Goal: Information Seeking & Learning: Learn about a topic

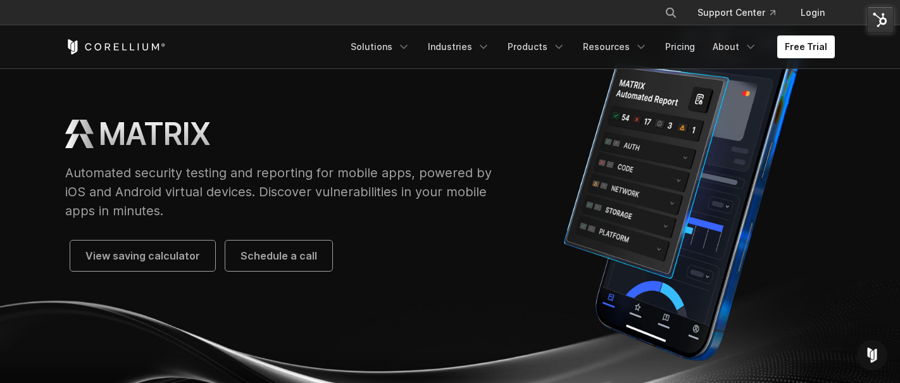
scroll to position [102, 0]
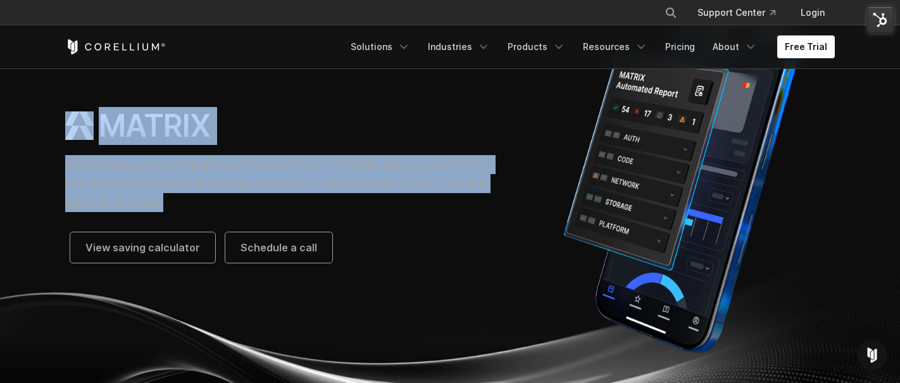
drag, startPoint x: 56, startPoint y: 111, endPoint x: 262, endPoint y: 204, distance: 225.6
click at [262, 204] on div "MATRIX Automated security testing and reporting for mobile apps, powered by iOS…" at bounding box center [285, 185] width 464 height 156
click at [261, 203] on p "Automated security testing and reporting for mobile apps, powered by iOS and An…" at bounding box center [284, 183] width 439 height 57
drag, startPoint x: 222, startPoint y: 198, endPoint x: 41, endPoint y: 108, distance: 202.2
click at [41, 108] on section "MATRIX Automated security testing and reporting for mobile apps, powered by iOS…" at bounding box center [450, 179] width 900 height 427
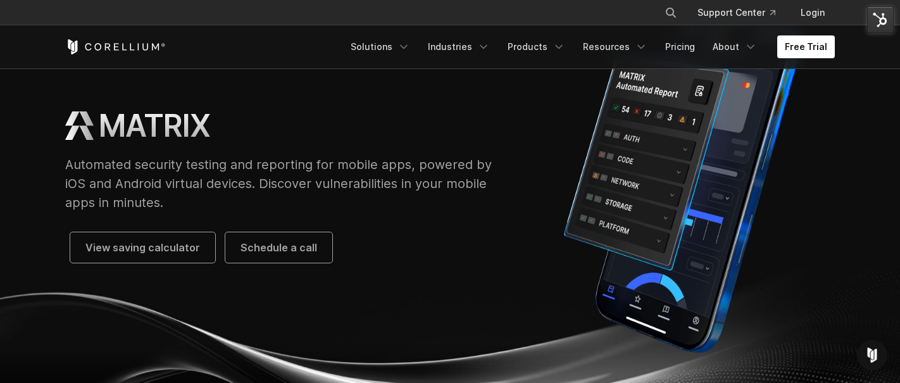
click at [43, 107] on section "MATRIX Automated security testing and reporting for mobile apps, powered by iOS…" at bounding box center [450, 179] width 900 height 427
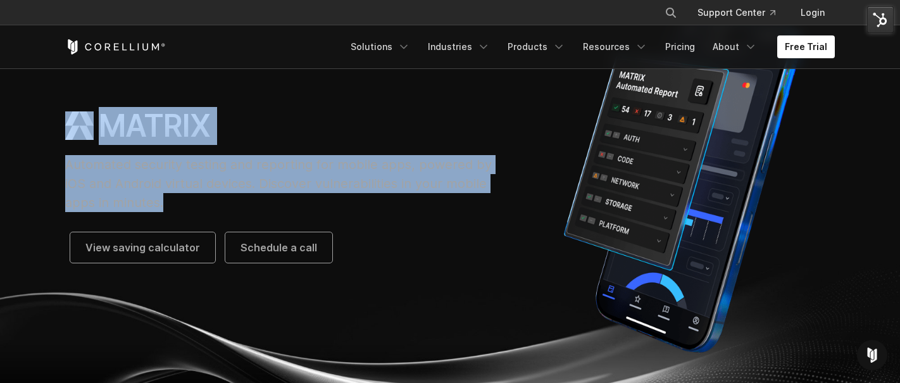
drag, startPoint x: 45, startPoint y: 116, endPoint x: 187, endPoint y: 201, distance: 165.8
click at [187, 201] on section "MATRIX Automated security testing and reporting for mobile apps, powered by iOS…" at bounding box center [450, 179] width 900 height 427
click at [187, 201] on p "Automated security testing and reporting for mobile apps, powered by iOS and An…" at bounding box center [284, 183] width 439 height 57
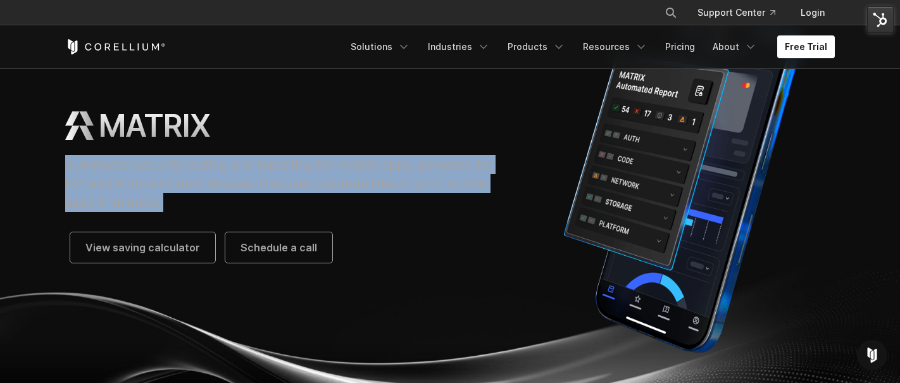
drag, startPoint x: 184, startPoint y: 204, endPoint x: 60, endPoint y: 163, distance: 130.2
click at [60, 163] on div "MATRIX Automated security testing and reporting for mobile apps, powered by iOS…" at bounding box center [285, 185] width 464 height 156
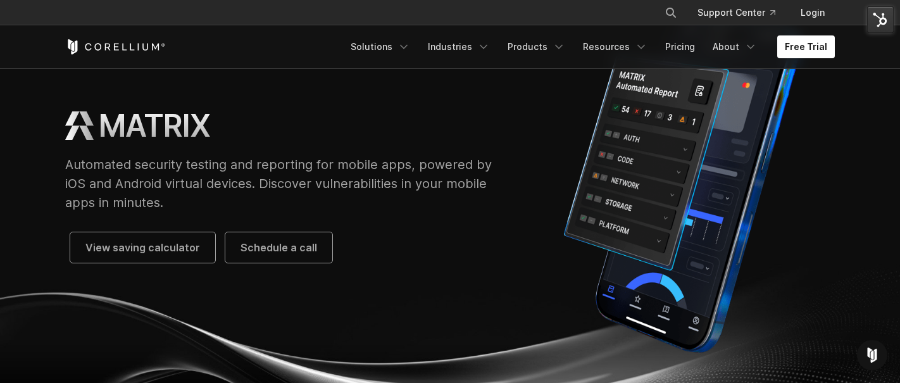
drag, startPoint x: 60, startPoint y: 163, endPoint x: 221, endPoint y: 213, distance: 169.0
click at [221, 213] on div "MATRIX Automated security testing and reporting for mobile apps, powered by iOS…" at bounding box center [285, 185] width 464 height 156
click at [217, 210] on p "Automated security testing and reporting for mobile apps, powered by iOS and An…" at bounding box center [284, 183] width 439 height 57
click at [247, 124] on div "MATRIX" at bounding box center [284, 126] width 439 height 38
